Goal: Task Accomplishment & Management: Use online tool/utility

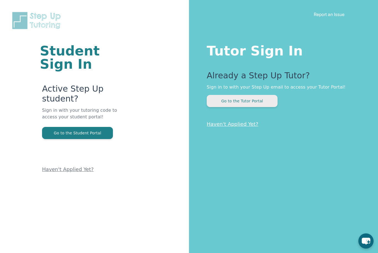
click at [250, 103] on button "Go to the Tutor Portal" at bounding box center [241, 101] width 71 height 12
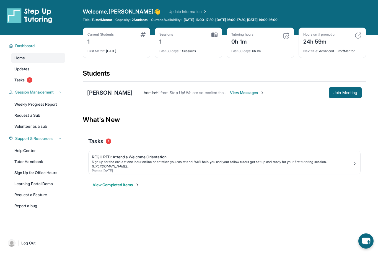
click at [348, 93] on span "Join Meeting" at bounding box center [345, 92] width 24 height 3
click at [344, 96] on button "Join Meeting" at bounding box center [345, 92] width 33 height 11
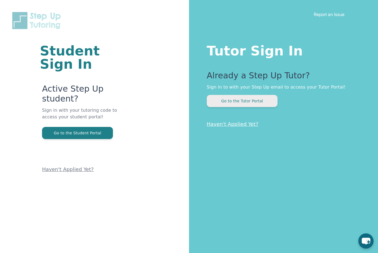
click at [257, 103] on button "Go to the Tutor Portal" at bounding box center [241, 101] width 71 height 12
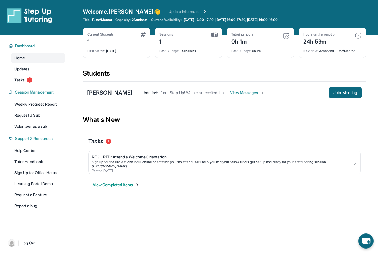
click at [342, 95] on button "Join Meeting" at bounding box center [345, 92] width 33 height 11
click at [358, 94] on button "Join Meeting" at bounding box center [345, 92] width 33 height 11
